Goal: Information Seeking & Learning: Learn about a topic

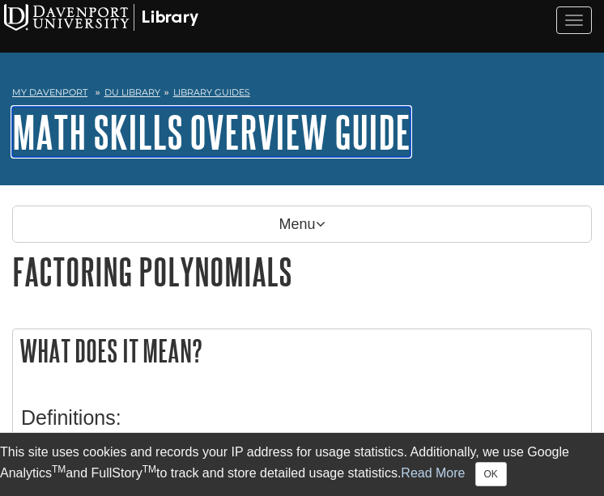
click at [212, 130] on link "Math Skills Overview Guide" at bounding box center [211, 132] width 398 height 50
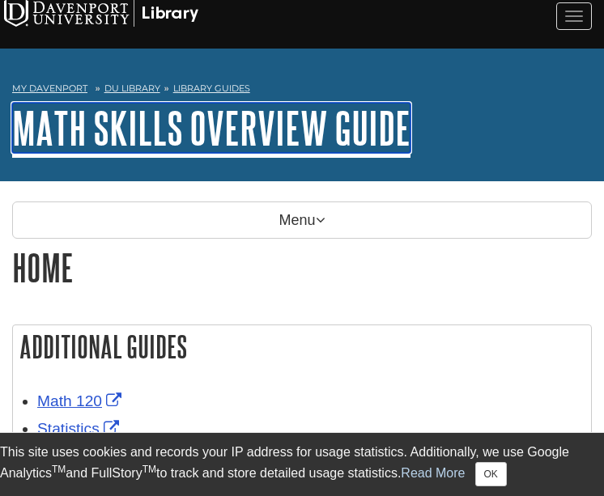
scroll to position [8, 0]
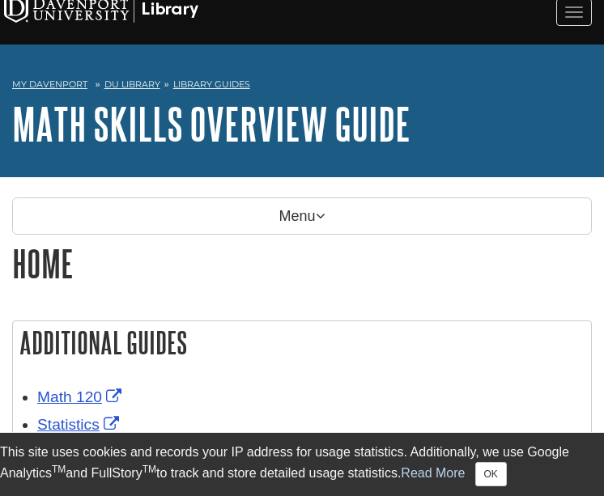
click at [421, 299] on div "Additional Guides Math 120 Statistics" at bounding box center [302, 385] width 604 height 202
drag, startPoint x: 498, startPoint y: 458, endPoint x: 498, endPoint y: 467, distance: 8.9
click at [498, 460] on div "This site uses cookies and records your IP address for usage statistics. Additi…" at bounding box center [302, 465] width 604 height 44
click at [498, 468] on button "OK" at bounding box center [491, 474] width 32 height 24
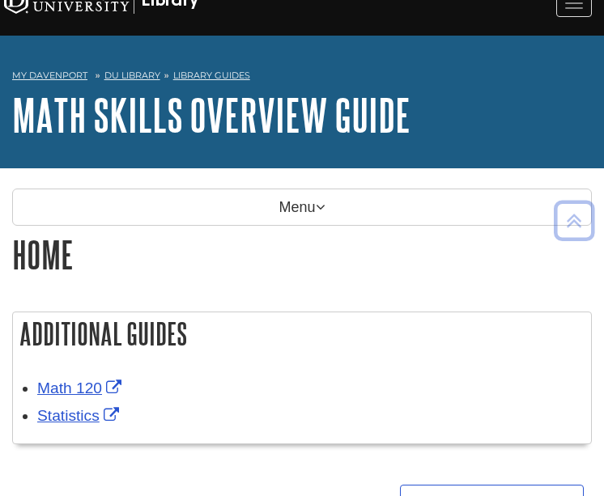
scroll to position [0, 0]
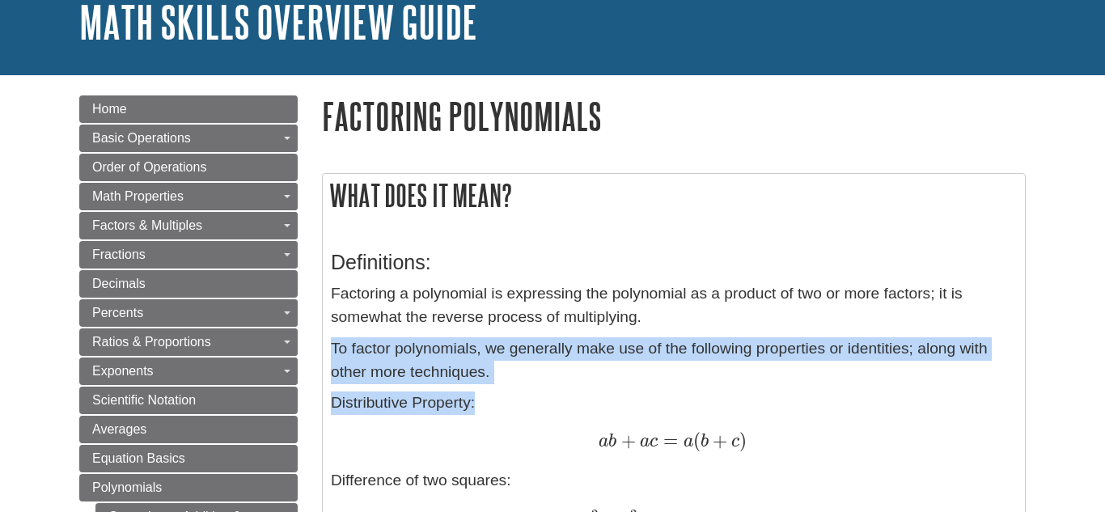
scroll to position [107, 0]
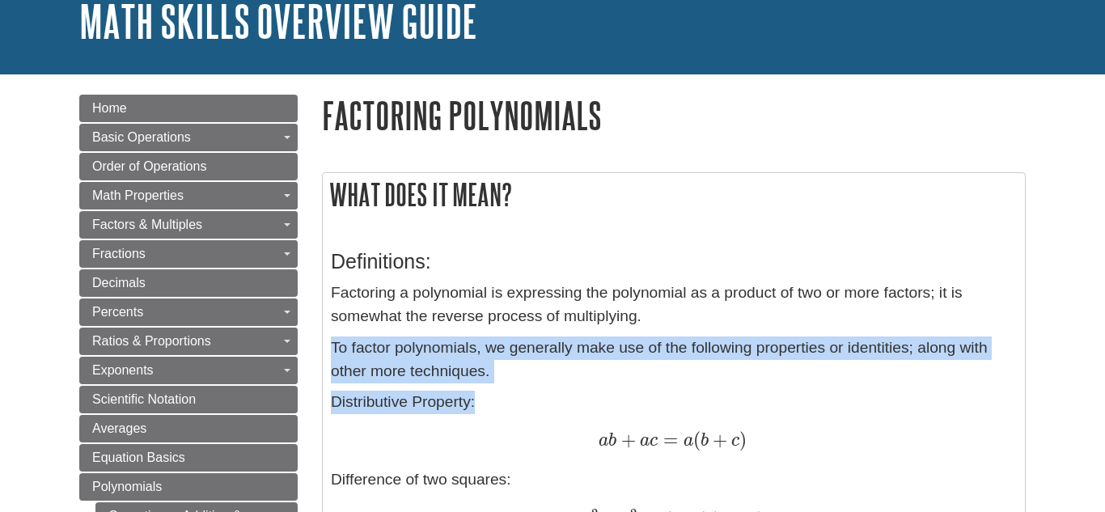
drag, startPoint x: 330, startPoint y: 437, endPoint x: 597, endPoint y: 451, distance: 267.4
click at [597, 451] on div "Definitions: Factoring a polynomial is expressing the polynomial as a product o…" at bounding box center [674, 470] width 686 height 472
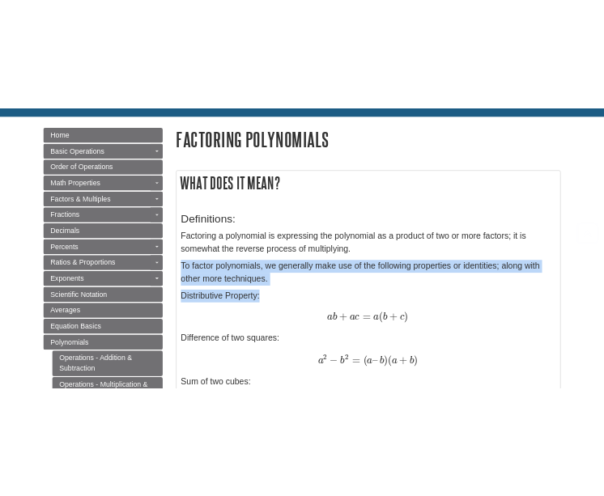
scroll to position [380, 0]
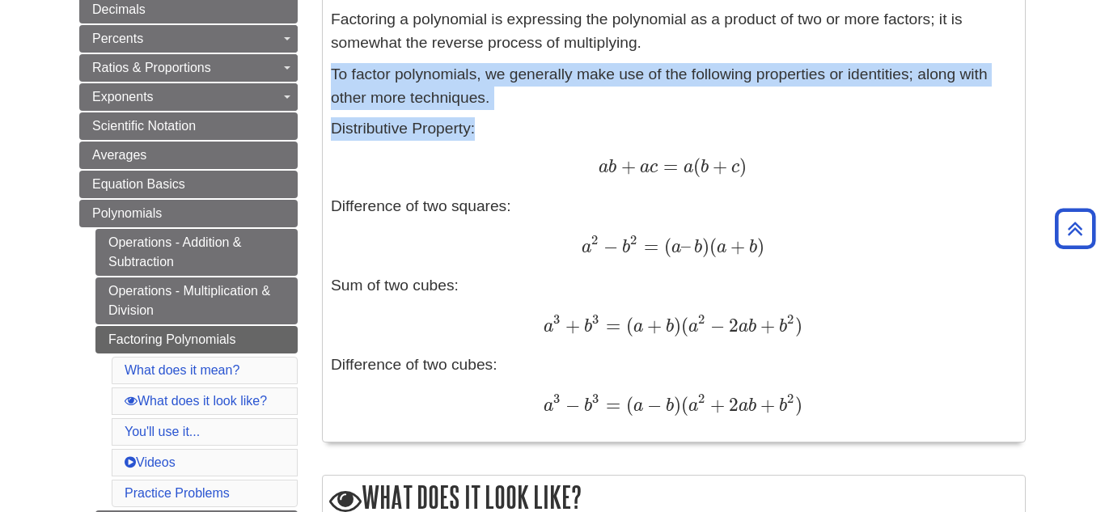
click at [494, 102] on p "To factor polynomials, we generally make use of the following properties or ide…" at bounding box center [674, 86] width 686 height 47
drag, startPoint x: 511, startPoint y: 103, endPoint x: 326, endPoint y: 72, distance: 187.8
click at [326, 72] on div "Definitions: Factoring a polynomial is expressing the polynomial as a product o…" at bounding box center [674, 196] width 702 height 489
copy p "To factor polynomials, we generally make use of the following properties or ide…"
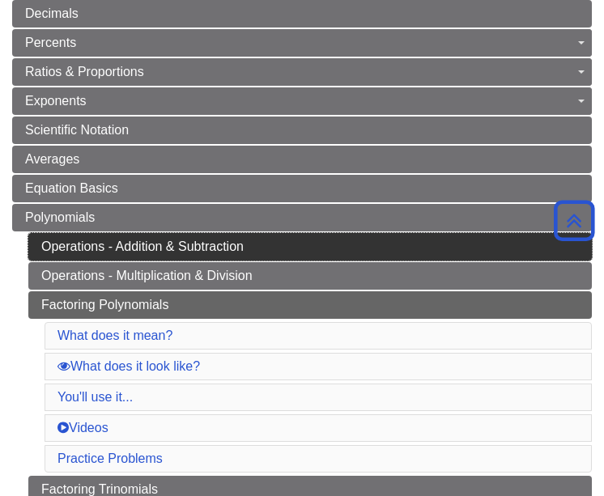
click at [470, 245] on link "Operations - Addition & Subtraction" at bounding box center [309, 247] width 563 height 28
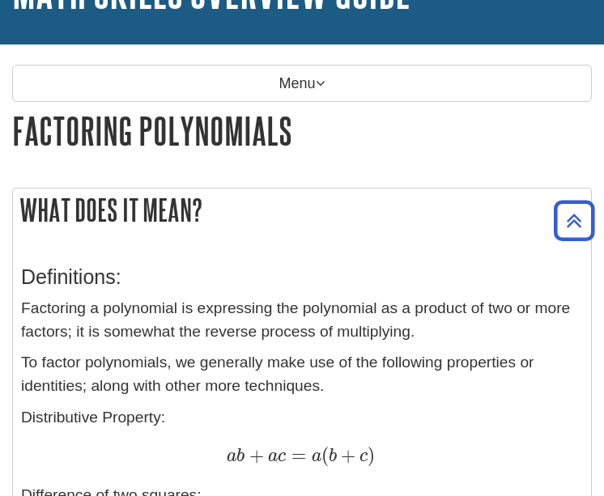
scroll to position [156, 0]
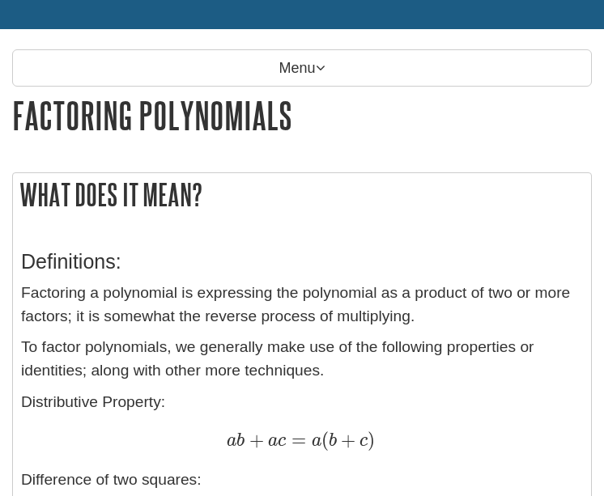
click at [216, 336] on div "Definitions: Factoring a polynomial is expressing the polynomial as a product o…" at bounding box center [301, 470] width 561 height 472
click at [255, 379] on p "To factor polynomials, we generally make use of the following properties or ide…" at bounding box center [301, 359] width 561 height 47
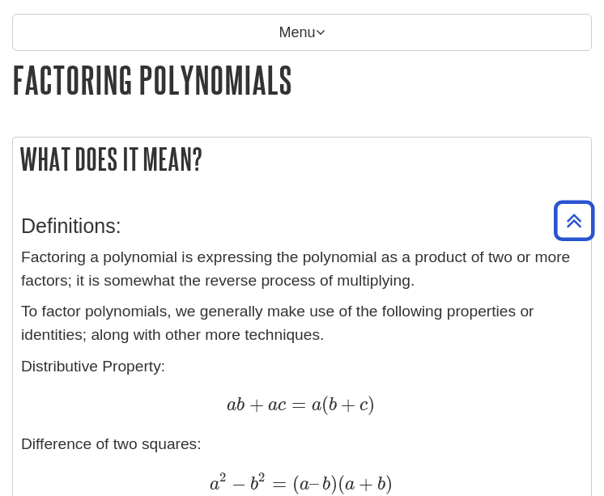
scroll to position [193, 0]
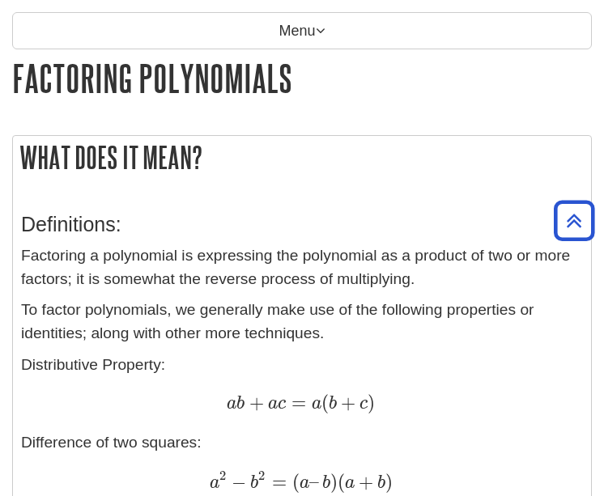
click at [222, 281] on p "Factoring a polynomial is expressing the polynomial as a product of two or more…" at bounding box center [301, 267] width 561 height 47
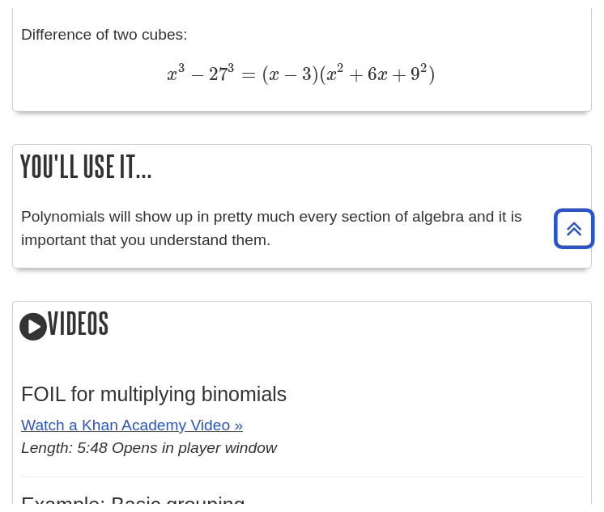
scroll to position [1199, 0]
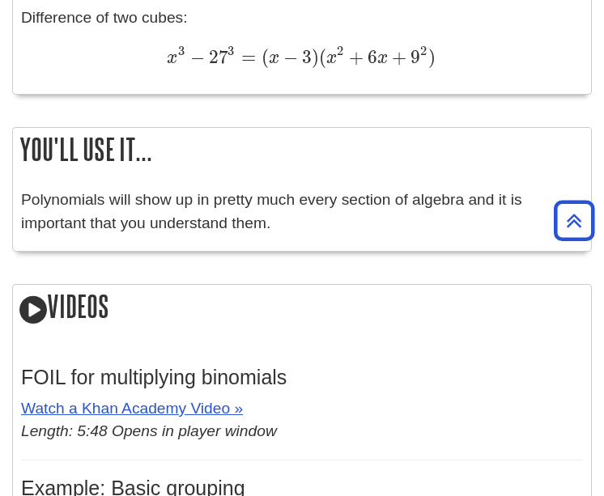
click at [238, 194] on p "Polynomials will show up in pretty much every section of algebra and it is impo…" at bounding box center [301, 212] width 561 height 47
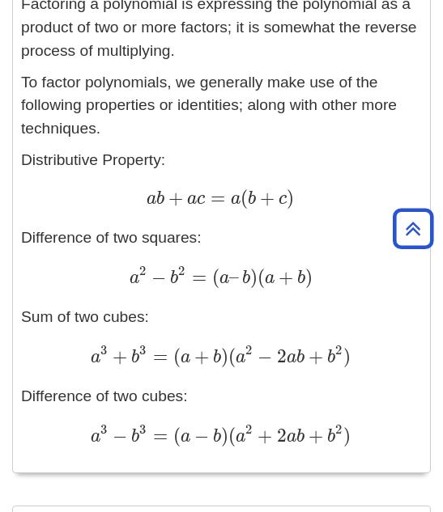
scroll to position [483, 0]
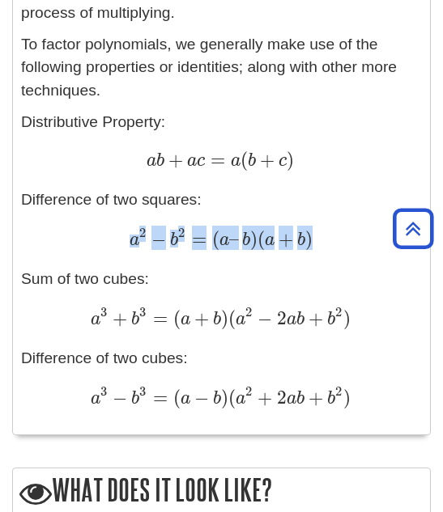
drag, startPoint x: 126, startPoint y: 238, endPoint x: 313, endPoint y: 248, distance: 187.1
click at [313, 248] on div "a 2 − b 2 = ( a – b ) ( a + b ) a 2 − b 2 = ( a – b ) ( a + b )" at bounding box center [221, 239] width 400 height 25
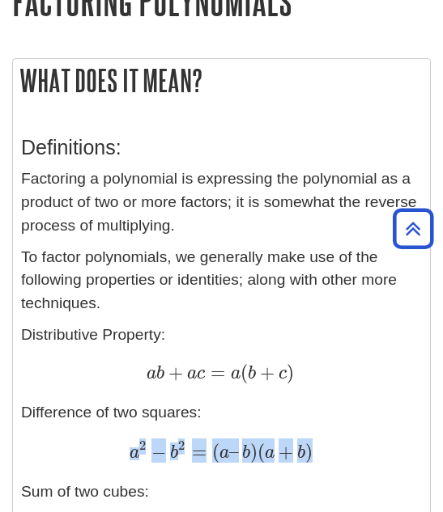
scroll to position [269, 0]
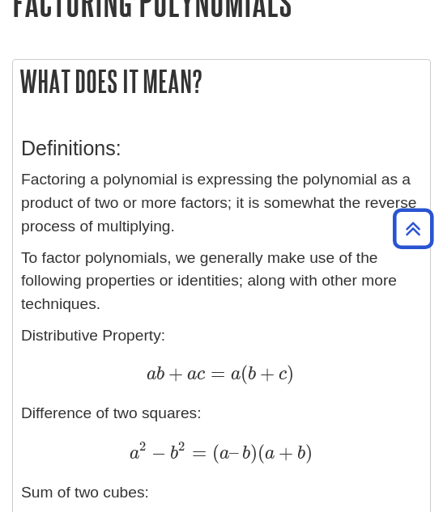
click at [320, 451] on div "a 2 − b 2 = ( a – b ) ( a + b ) a 2 − b 2 = ( a – b ) ( a + b )" at bounding box center [221, 453] width 400 height 25
click at [341, 320] on div "Definitions: Factoring a polynomial is expressing the polynomial as a product o…" at bounding box center [221, 380] width 400 height 519
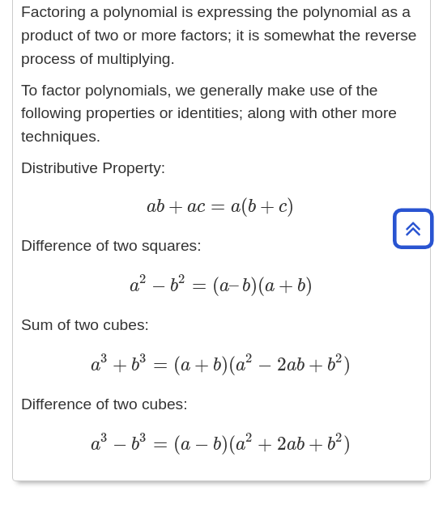
scroll to position [436, 0]
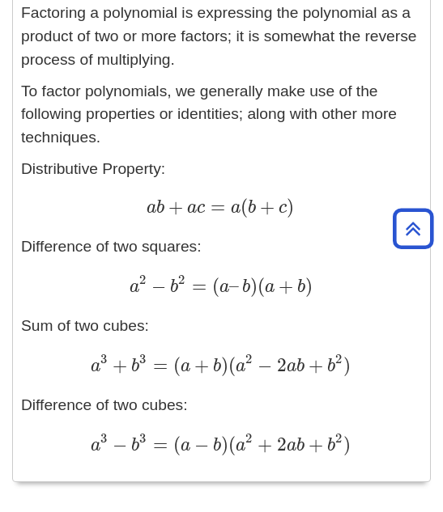
click at [80, 288] on div "a 2 − b 2 = ( a – b ) ( a + b ) a 2 − b 2 = ( a – b ) ( a + b )" at bounding box center [221, 286] width 400 height 25
click at [198, 299] on div "Definitions: Factoring a polynomial is expressing the polynomial as a product o…" at bounding box center [221, 213] width 400 height 519
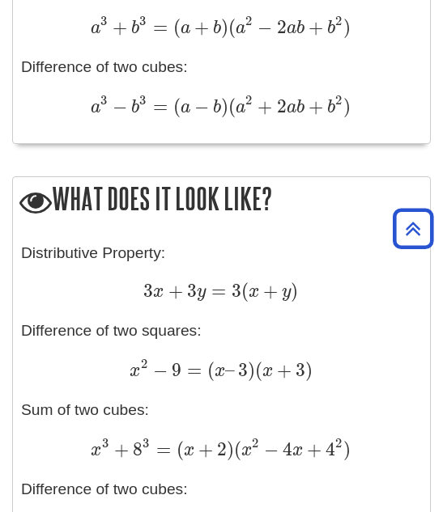
click at [333, 302] on div "3 x + 3 y = 3 ( x + y ) 3 x + 3 y = 3 ( x + y )" at bounding box center [221, 292] width 400 height 23
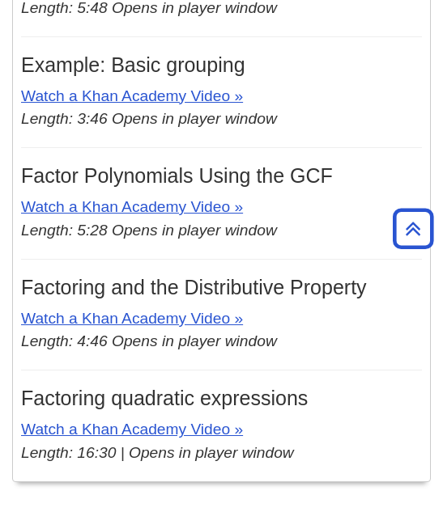
scroll to position [2556, 0]
